Goal: Information Seeking & Learning: Learn about a topic

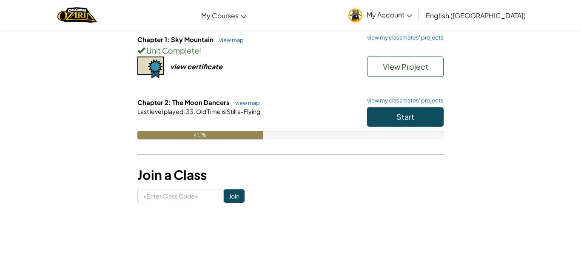
scroll to position [95, 0]
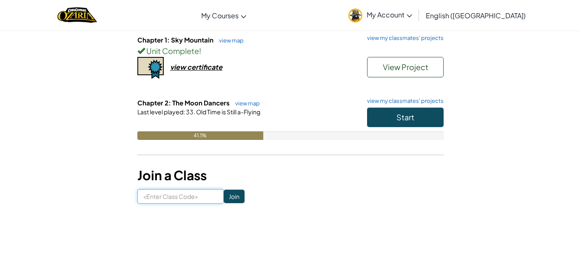
click at [151, 193] on input at bounding box center [180, 196] width 86 height 14
click at [147, 200] on input at bounding box center [180, 196] width 86 height 14
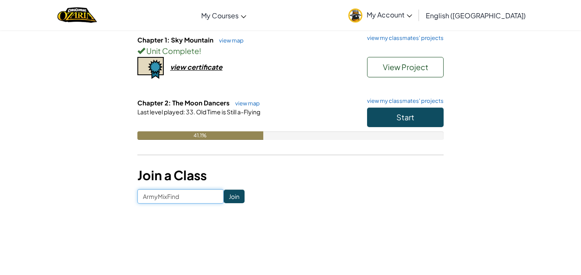
type input "ArmyMixFind"
click at [236, 198] on input "Join" at bounding box center [234, 197] width 21 height 14
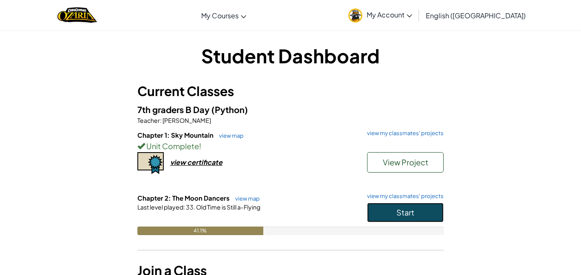
click at [402, 208] on span "Start" at bounding box center [406, 213] width 18 height 10
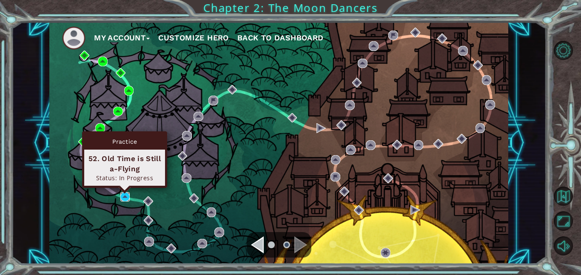
click at [123, 194] on img at bounding box center [125, 197] width 10 height 10
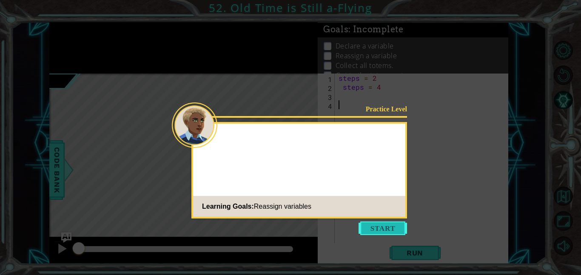
click at [390, 227] on button "Start" at bounding box center [383, 229] width 49 height 14
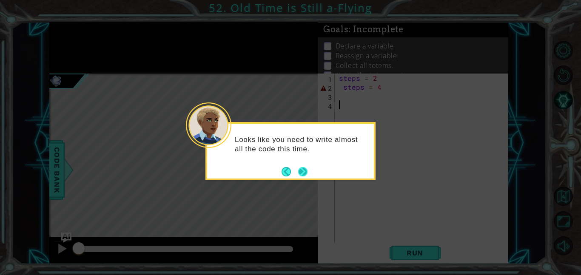
click at [303, 175] on button "Next" at bounding box center [303, 171] width 11 height 11
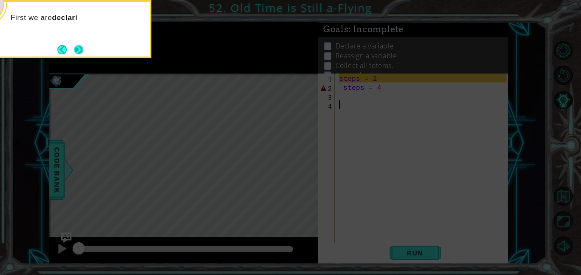
click at [74, 47] on button "Next" at bounding box center [79, 50] width 16 height 16
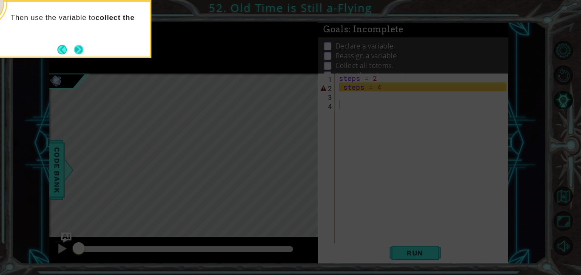
click at [82, 49] on button "Next" at bounding box center [79, 50] width 10 height 10
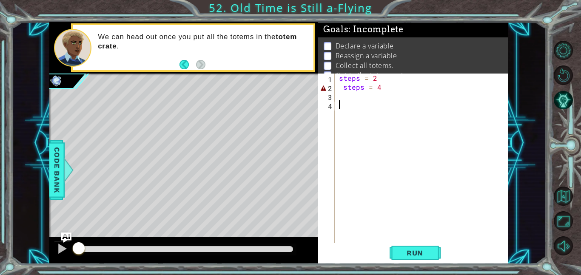
click at [342, 86] on div "steps = 2 steps = 4" at bounding box center [424, 168] width 174 height 188
type textarea "steps = 4"
click at [345, 87] on div "steps = 2 steps = 4" at bounding box center [424, 168] width 174 height 188
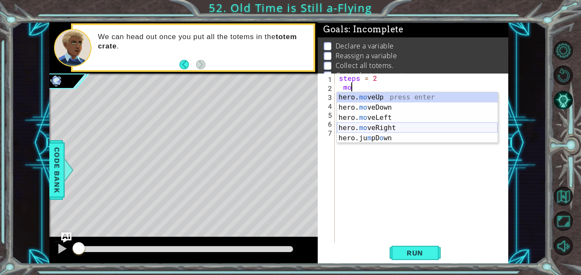
click at [376, 132] on div "hero. mo veUp press enter hero. mo veDown press enter hero. mo veLeft press ent…" at bounding box center [417, 127] width 161 height 71
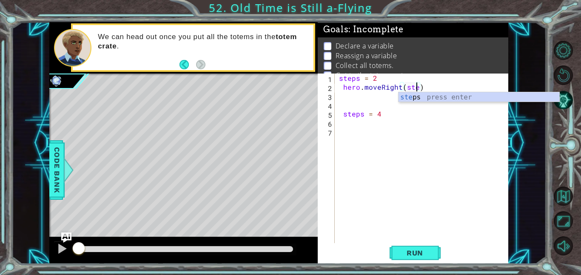
type textarea "hero.moveRight(steps)"
click at [417, 135] on div "steps = 2 hero . moveRight ( steps ) steps = 4" at bounding box center [424, 168] width 174 height 188
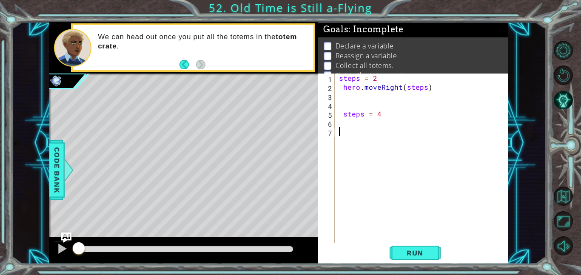
scroll to position [0, 0]
click at [353, 104] on div "steps = 2 hero . moveRight ( steps ) steps = 4" at bounding box center [424, 168] width 174 height 188
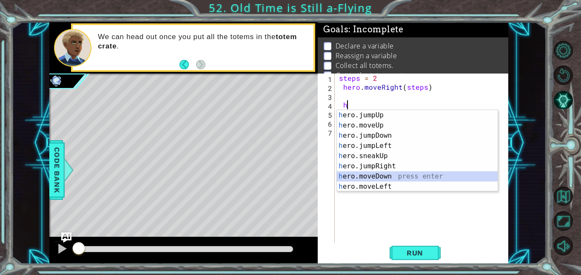
click at [376, 177] on div "h ero.jumpUp press enter h ero.moveUp press enter h ero.jumpDown press enter h …" at bounding box center [417, 161] width 161 height 102
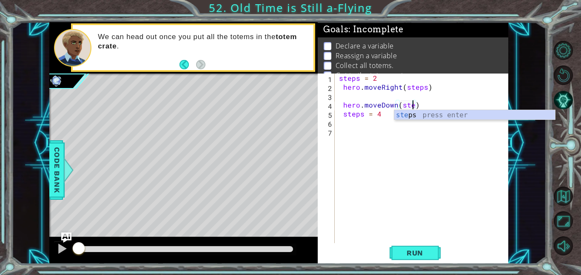
scroll to position [0, 5]
type textarea "hero.moveDown(steps)"
click at [354, 98] on div "steps = 2 hero . moveRight ( steps ) hero . moveDown ( steps ) steps = 4" at bounding box center [424, 168] width 174 height 188
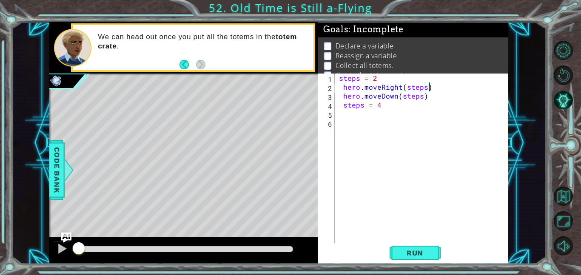
click at [341, 106] on div "steps = 2 hero . moveRight ( steps ) hero . moveDown ( steps ) steps = 4" at bounding box center [424, 168] width 174 height 188
type textarea "steps = 4"
click at [348, 106] on div "steps = 2 hero . moveRight ( steps ) hero . moveDown ( steps ) steps = 4" at bounding box center [424, 168] width 174 height 188
click at [370, 107] on div "steps = 2 hero . moveRight ( steps ) hero . moveDown ( steps ) steps = 4" at bounding box center [424, 168] width 174 height 188
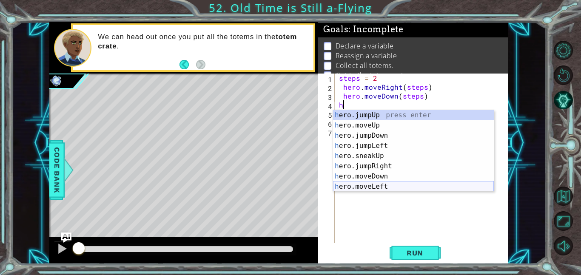
click at [389, 190] on div "h ero.jumpUp press enter h ero.moveUp press enter h ero.jumpDown press enter h …" at bounding box center [413, 161] width 161 height 102
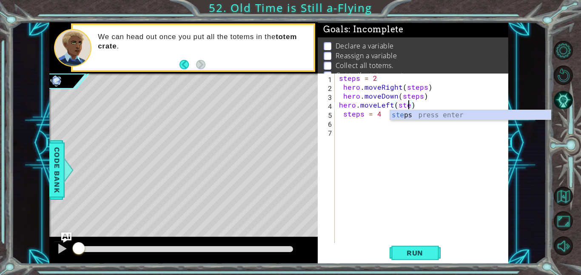
scroll to position [0, 5]
click at [360, 118] on div "steps = 2 hero . moveRight ( steps ) hero . moveDown ( steps ) hero . moveLeft …" at bounding box center [424, 168] width 174 height 188
type textarea "steps = 4"
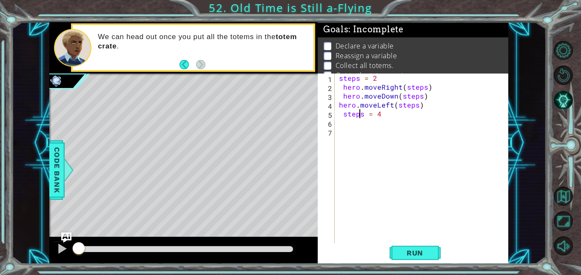
click at [355, 127] on div "steps = 2 hero . moveRight ( steps ) hero . moveDown ( steps ) hero . moveLeft …" at bounding box center [424, 168] width 174 height 188
click at [420, 258] on button "Run" at bounding box center [415, 252] width 51 height 19
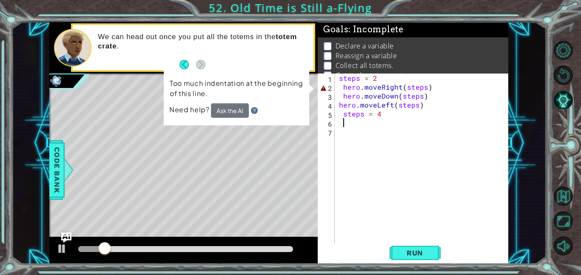
click at [343, 94] on div "steps = 2 hero . moveRight ( steps ) hero . moveDown ( steps ) hero . moveLeft …" at bounding box center [424, 168] width 174 height 188
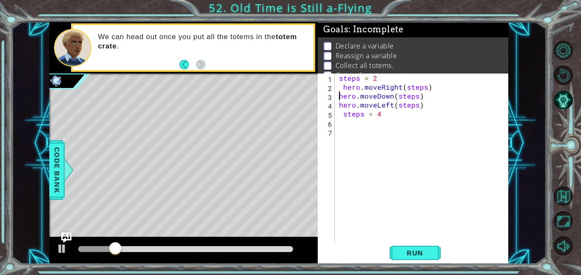
click at [343, 84] on div "steps = 2 hero . moveRight ( steps ) hero . moveDown ( steps ) hero . moveLeft …" at bounding box center [424, 168] width 174 height 188
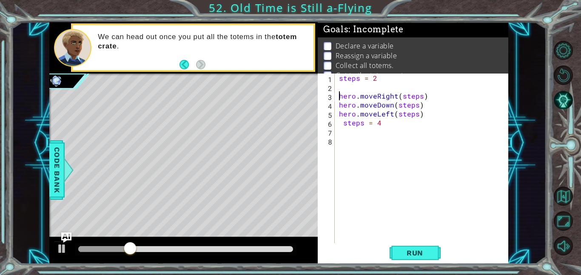
click at [343, 122] on div "steps = 2 hero . moveRight ( steps ) hero . moveDown ( steps ) hero . moveLeft …" at bounding box center [424, 168] width 174 height 188
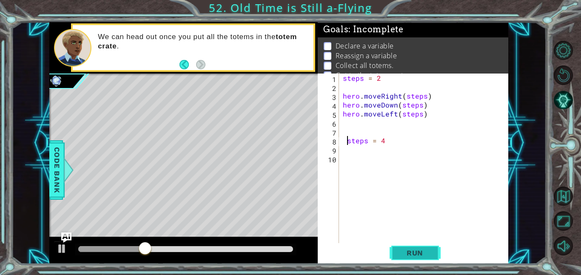
click at [420, 252] on span "Run" at bounding box center [415, 253] width 34 height 9
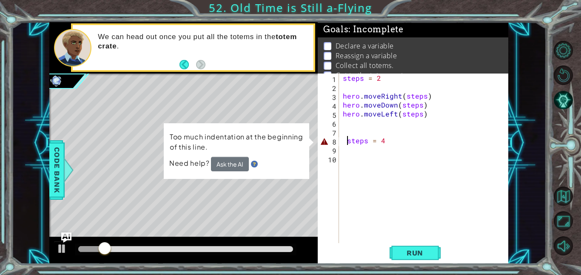
type textarea "steps = 4"
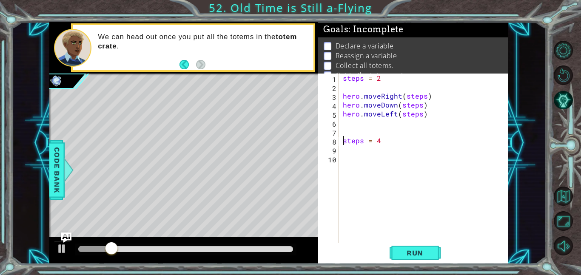
click at [426, 242] on div "steps = 2 hero . moveRight ( steps ) hero . moveDown ( steps ) hero . moveLeft …" at bounding box center [426, 168] width 170 height 188
click at [419, 250] on span "Run" at bounding box center [415, 253] width 34 height 9
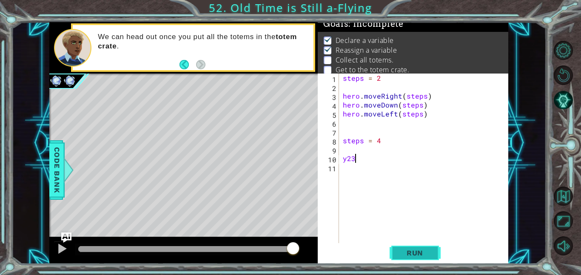
scroll to position [0, 0]
type textarea "y23v"
click at [560, 246] on button "Mute" at bounding box center [563, 246] width 19 height 19
